Goal: Task Accomplishment & Management: Complete application form

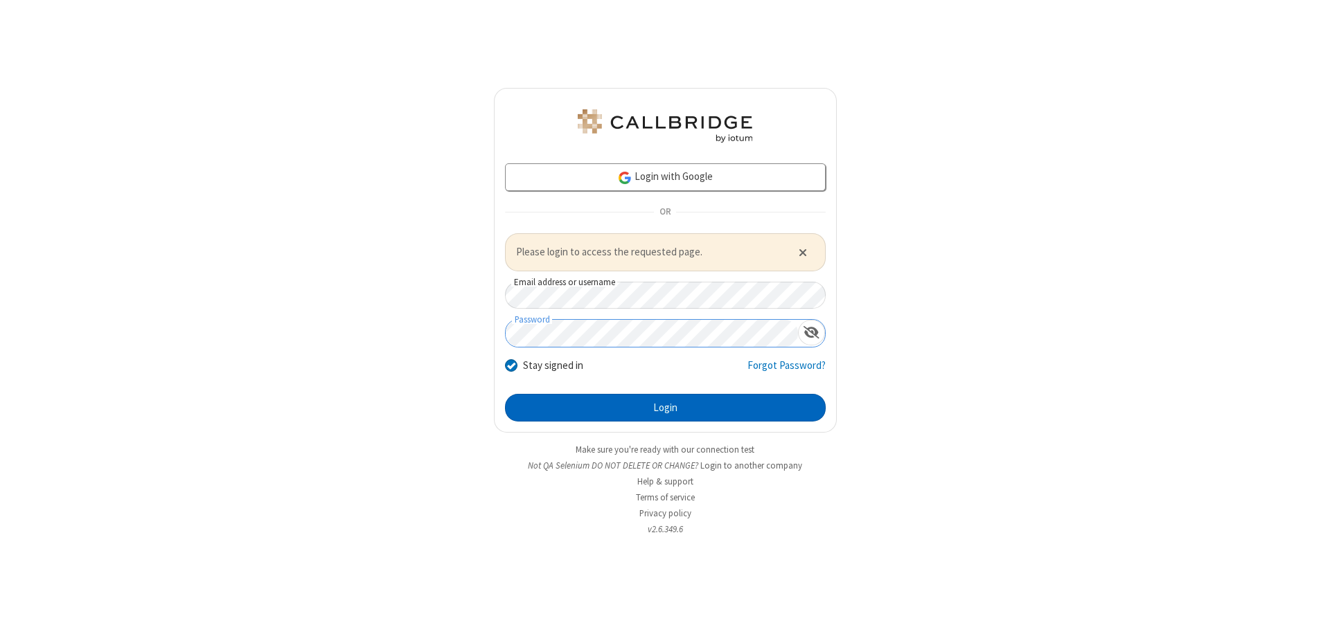
click at [665, 407] on button "Login" at bounding box center [665, 408] width 321 height 28
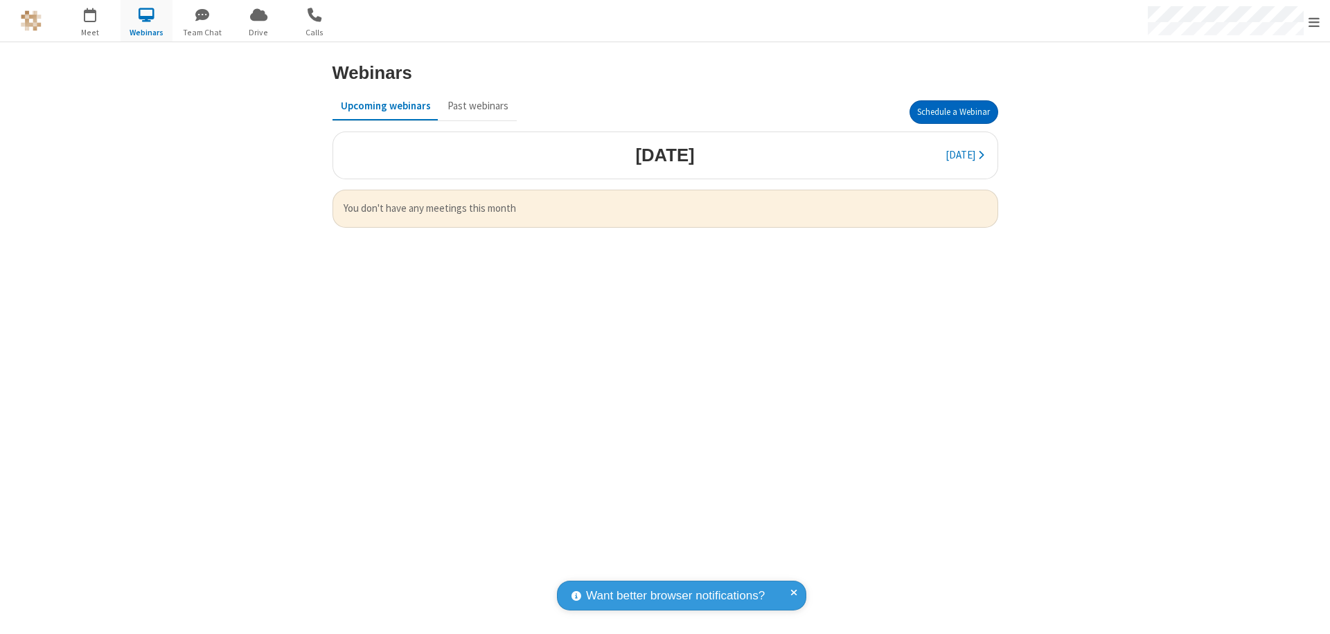
click at [953, 112] on button "Schedule a Webinar" at bounding box center [953, 112] width 89 height 24
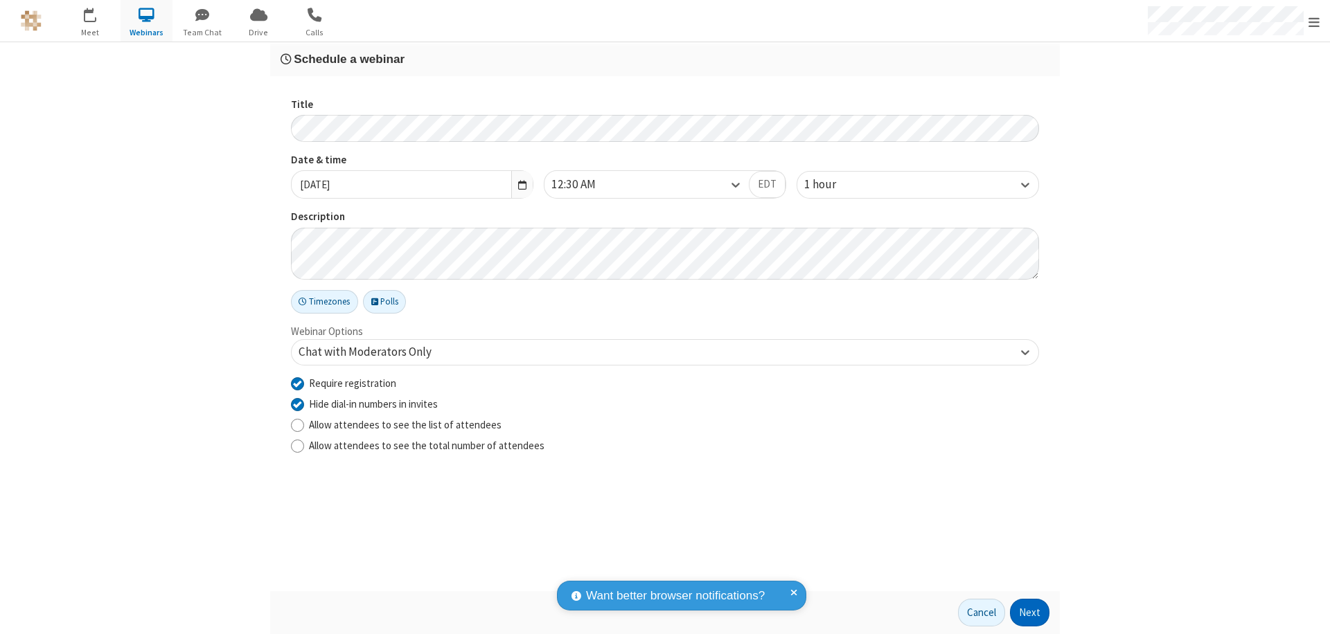
click at [1030, 613] on button "Next" at bounding box center [1029, 613] width 39 height 28
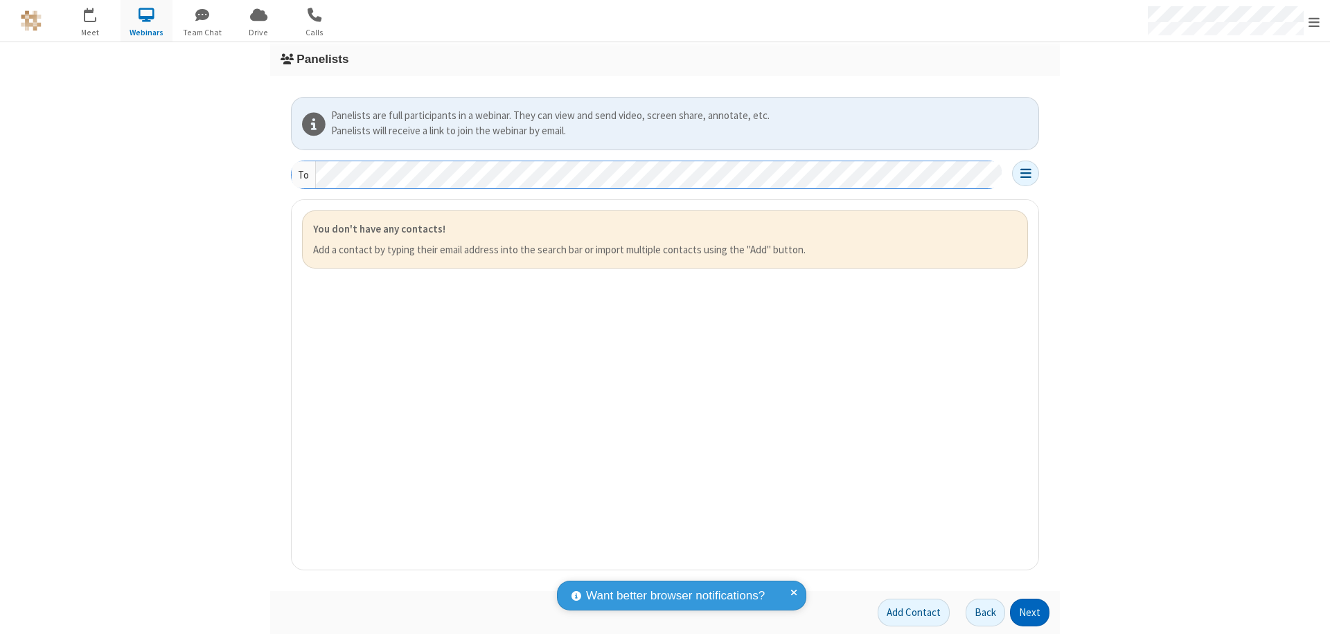
click at [1030, 613] on button "Next" at bounding box center [1029, 613] width 39 height 28
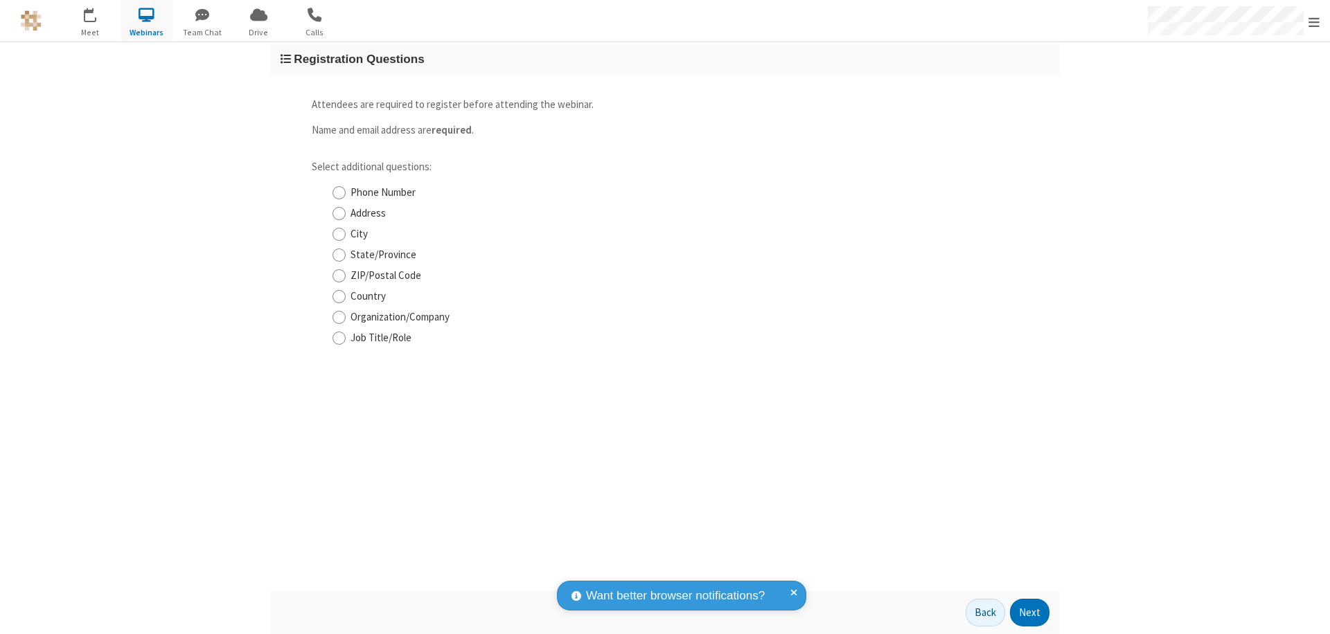
click at [339, 193] on input "Phone Number" at bounding box center [338, 193] width 13 height 15
checkbox input "true"
click at [1030, 613] on button "Next" at bounding box center [1029, 613] width 39 height 28
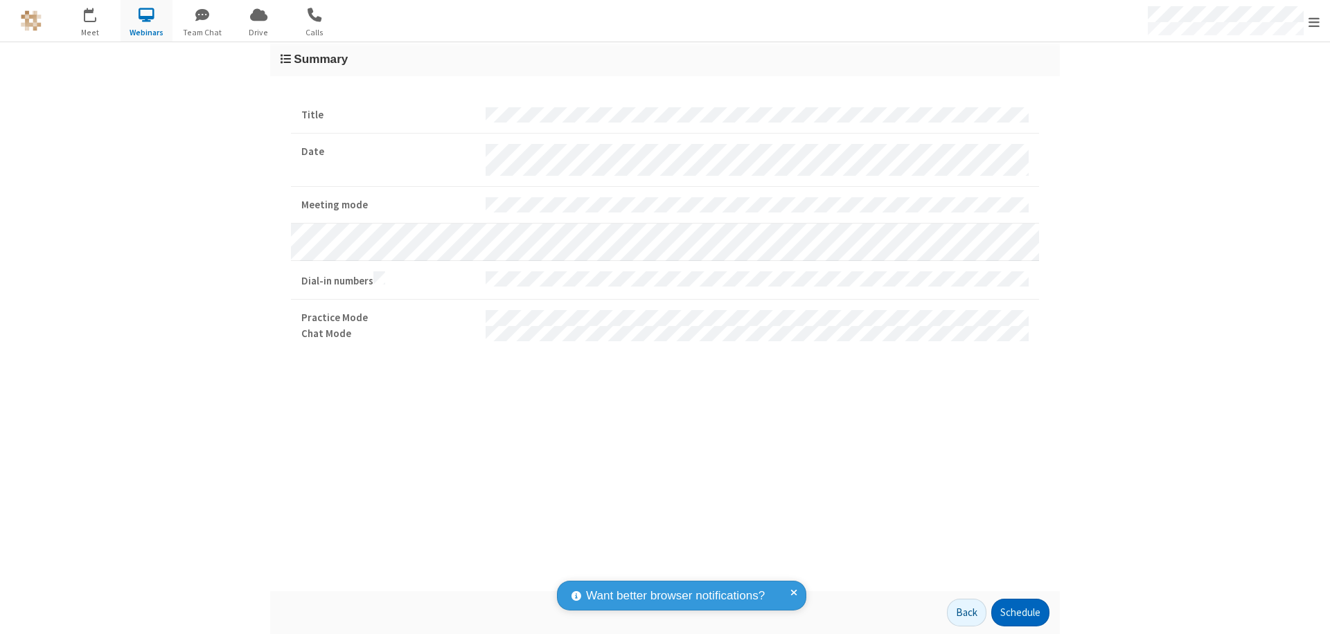
click at [1019, 613] on button "Schedule" at bounding box center [1020, 613] width 58 height 28
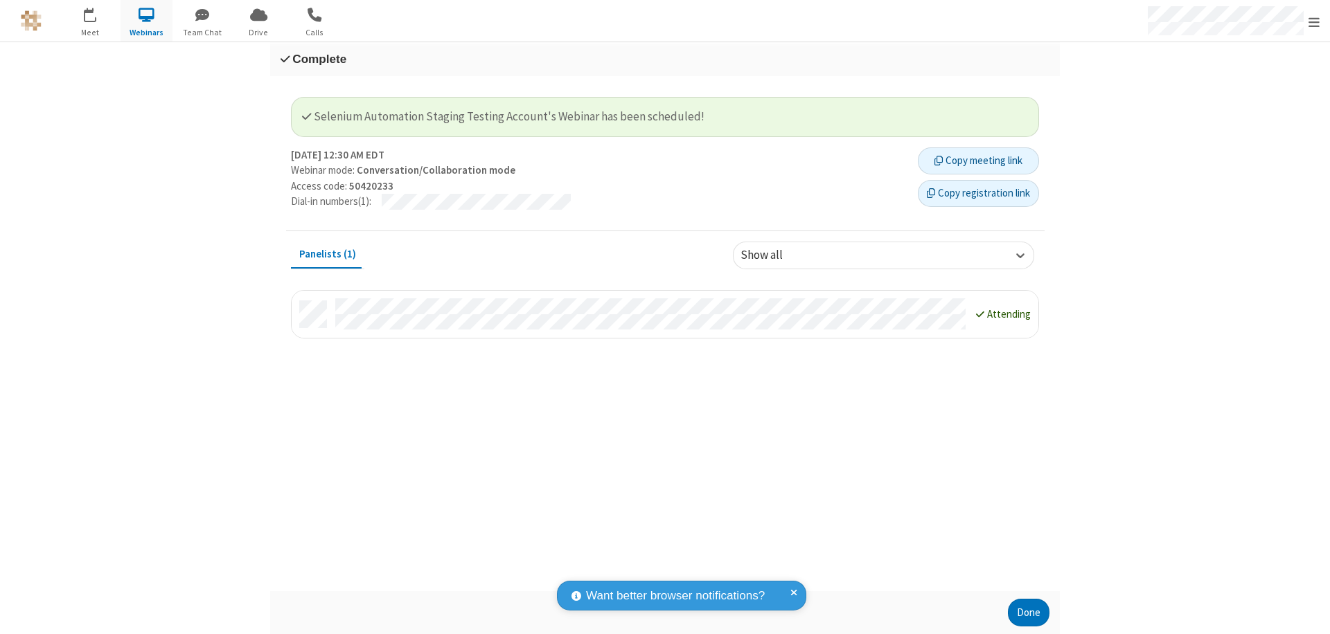
click at [978, 193] on button "Copy registration link" at bounding box center [978, 194] width 121 height 28
click at [1028, 613] on button "Done" at bounding box center [1029, 613] width 42 height 28
